Goal: Find specific page/section: Find specific page/section

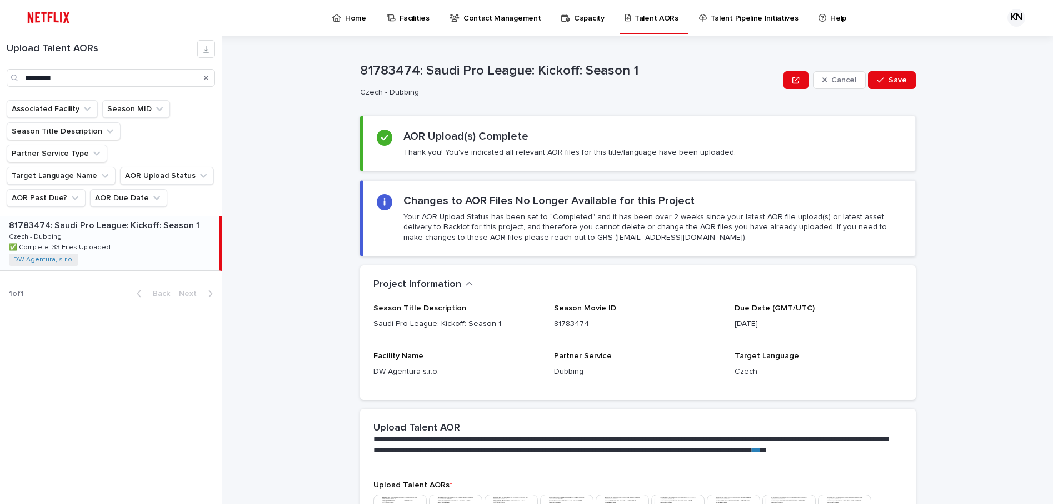
click at [207, 76] on icon "Search" at bounding box center [206, 77] width 4 height 7
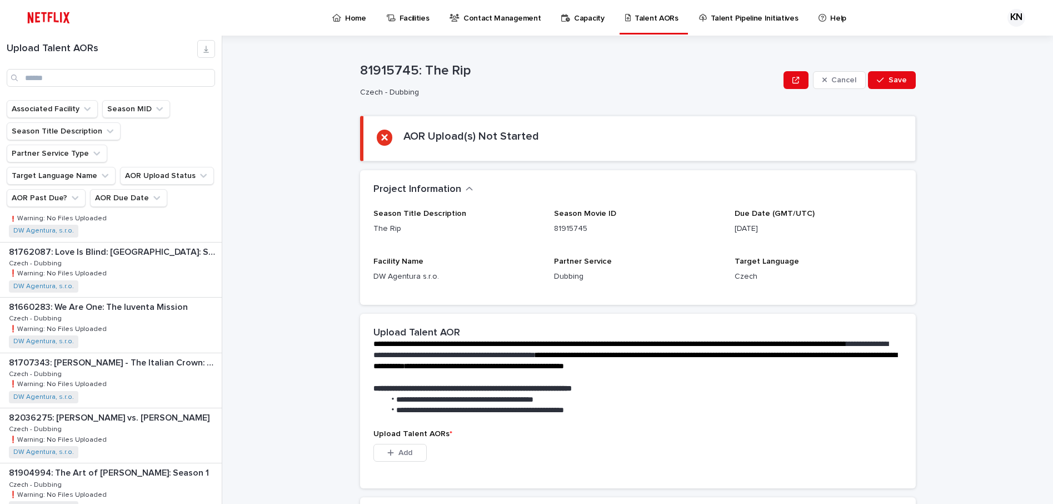
scroll to position [1056, 0]
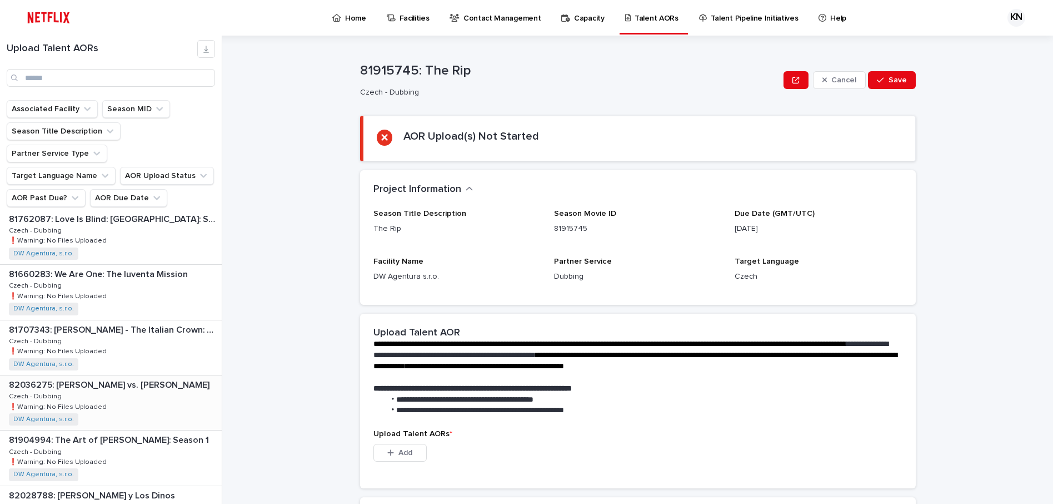
click at [109, 377] on p "82036275: [PERSON_NAME] vs. [PERSON_NAME]" at bounding box center [110, 383] width 203 height 13
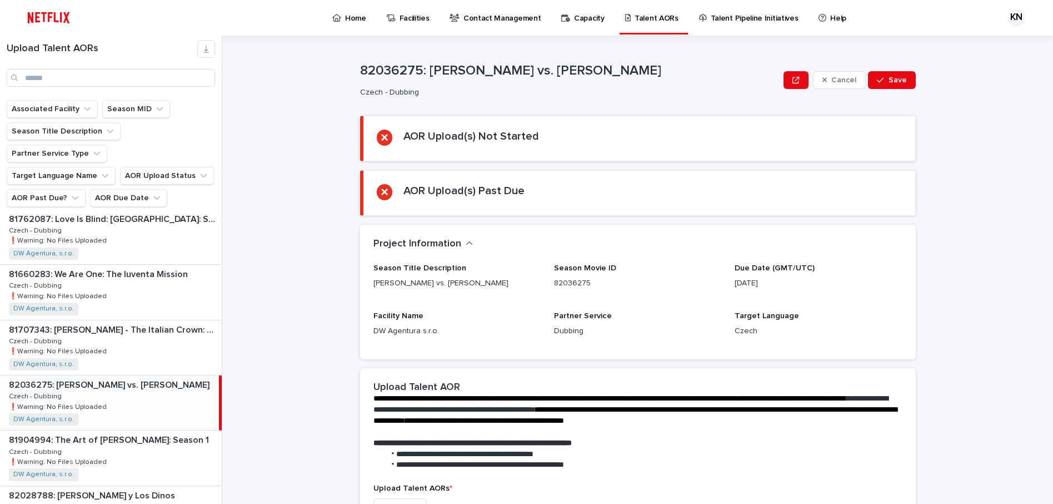
drag, startPoint x: 803, startPoint y: 278, endPoint x: 728, endPoint y: 271, distance: 74.9
click at [728, 271] on div "Season Title Description [PERSON_NAME] vs. [PERSON_NAME] Season Movie ID 820362…" at bounding box center [637, 304] width 529 height 82
copy div "Due Date (GMT/UTC) [DATE]"
click at [136, 375] on div "82036275: [PERSON_NAME] vs. [PERSON_NAME] 82036275: [PERSON_NAME] vs. [PERSON_N…" at bounding box center [109, 402] width 219 height 54
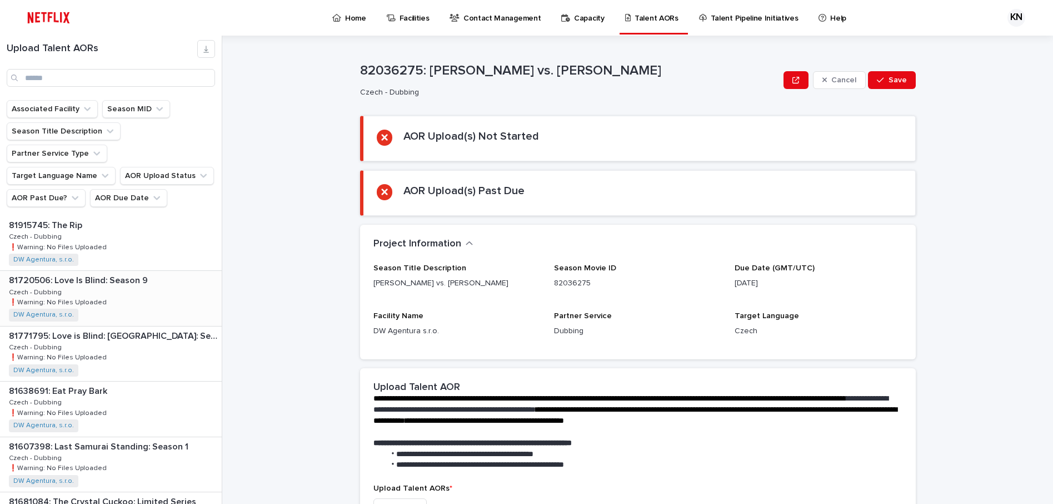
click at [123, 271] on div "81720506: Love Is Blind: Season 9 81720506: Love Is Blind: Season 9 Czech - Dub…" at bounding box center [111, 298] width 222 height 54
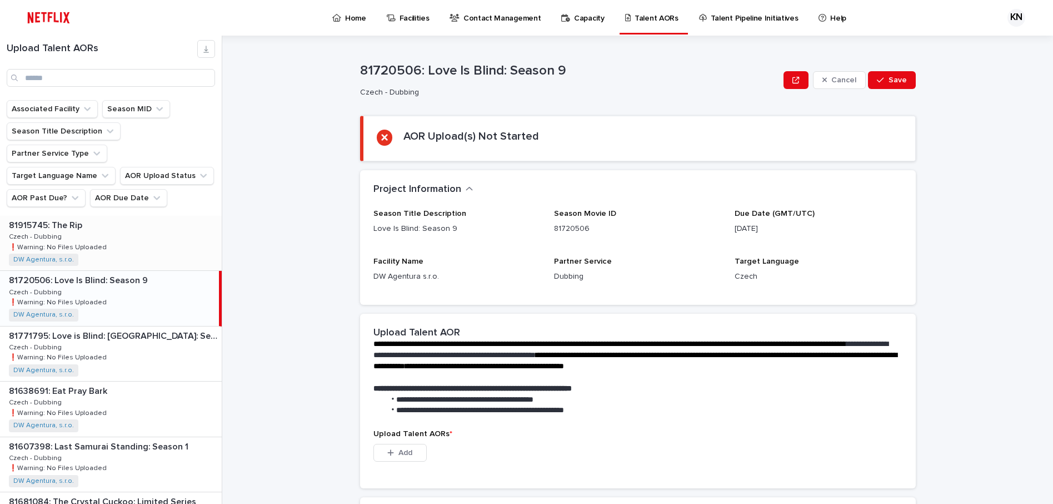
click at [89, 216] on div "81915745: The Rip 81915745: The Rip Czech - Dubbing Czech - Dubbing ❗️Warning: …" at bounding box center [111, 243] width 222 height 54
click at [136, 383] on div "81638691: Eat Pray Bark 81638691: Eat Pray Bark Czech - Dubbing Czech - Dubbing…" at bounding box center [111, 408] width 222 height 54
click at [119, 439] on p "81607398: Last Samurai Standing: Season 1" at bounding box center [100, 445] width 182 height 13
click at [137, 221] on div "81915745: The Rip 81915745: The Rip Czech - Dubbing Czech - Dubbing ❗️Warning: …" at bounding box center [111, 243] width 222 height 54
